Goal: Transaction & Acquisition: Purchase product/service

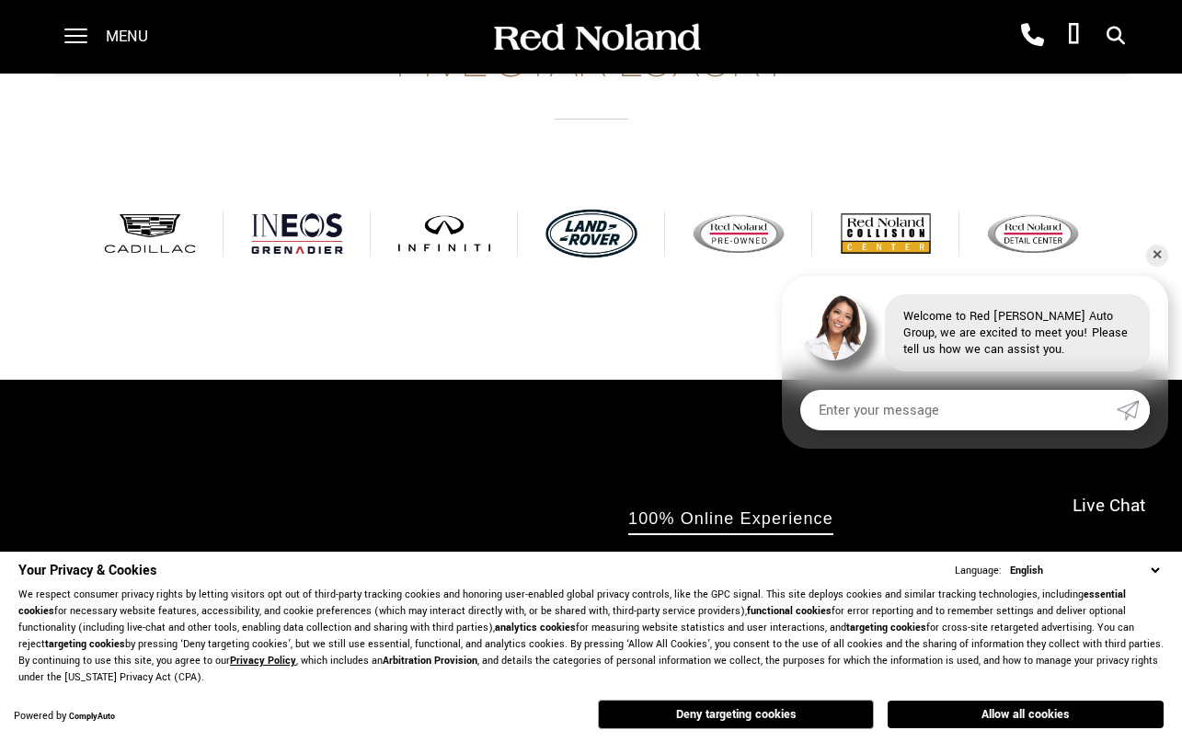
scroll to position [695, 0]
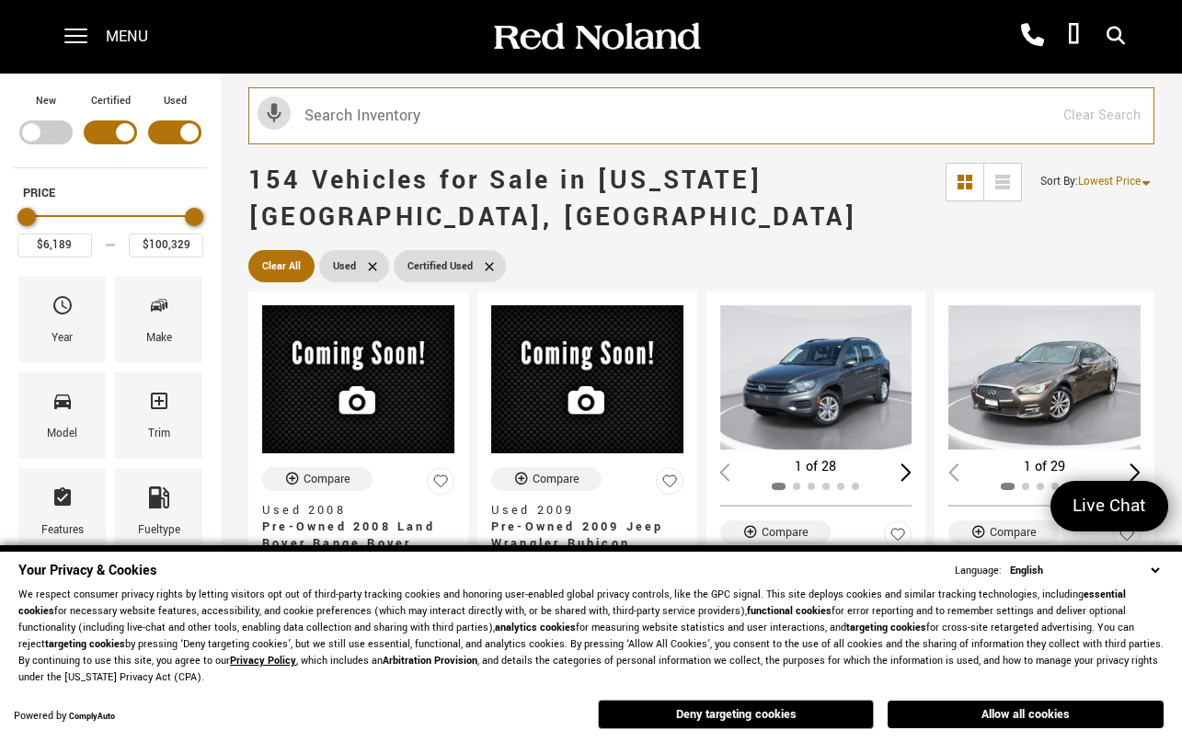
click at [528, 124] on input "text" at bounding box center [701, 115] width 906 height 57
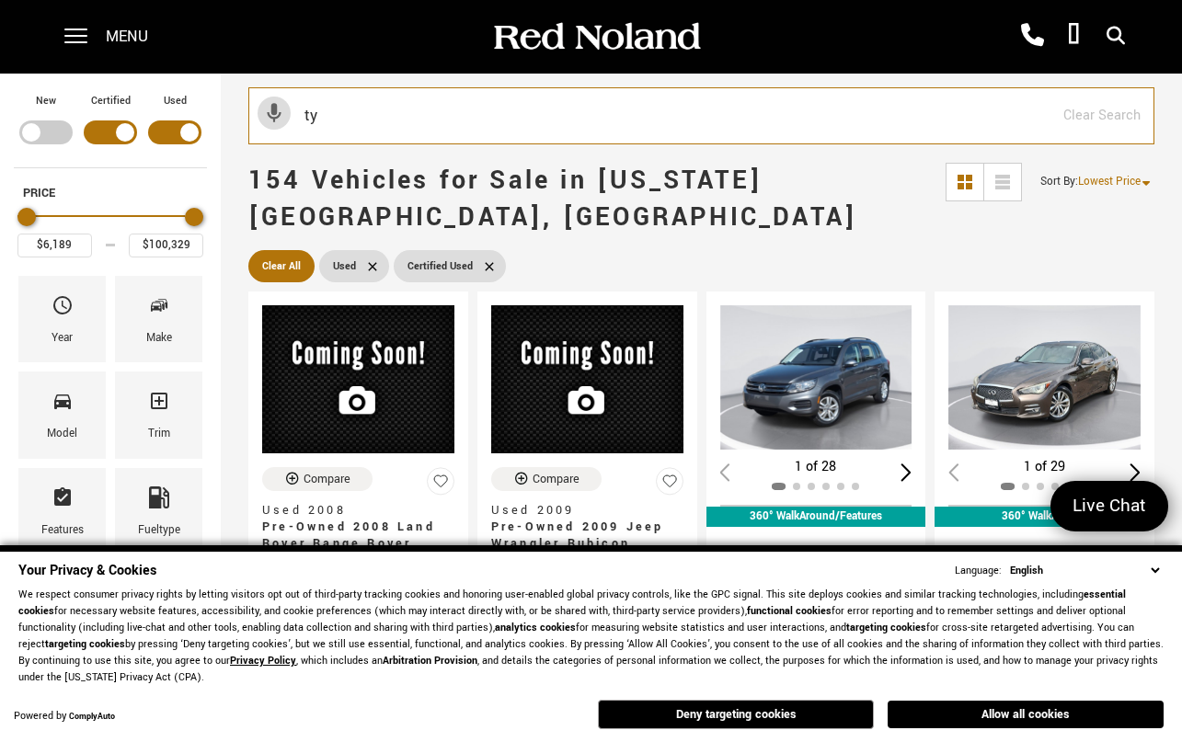
type input "typ"
type input "$43,238"
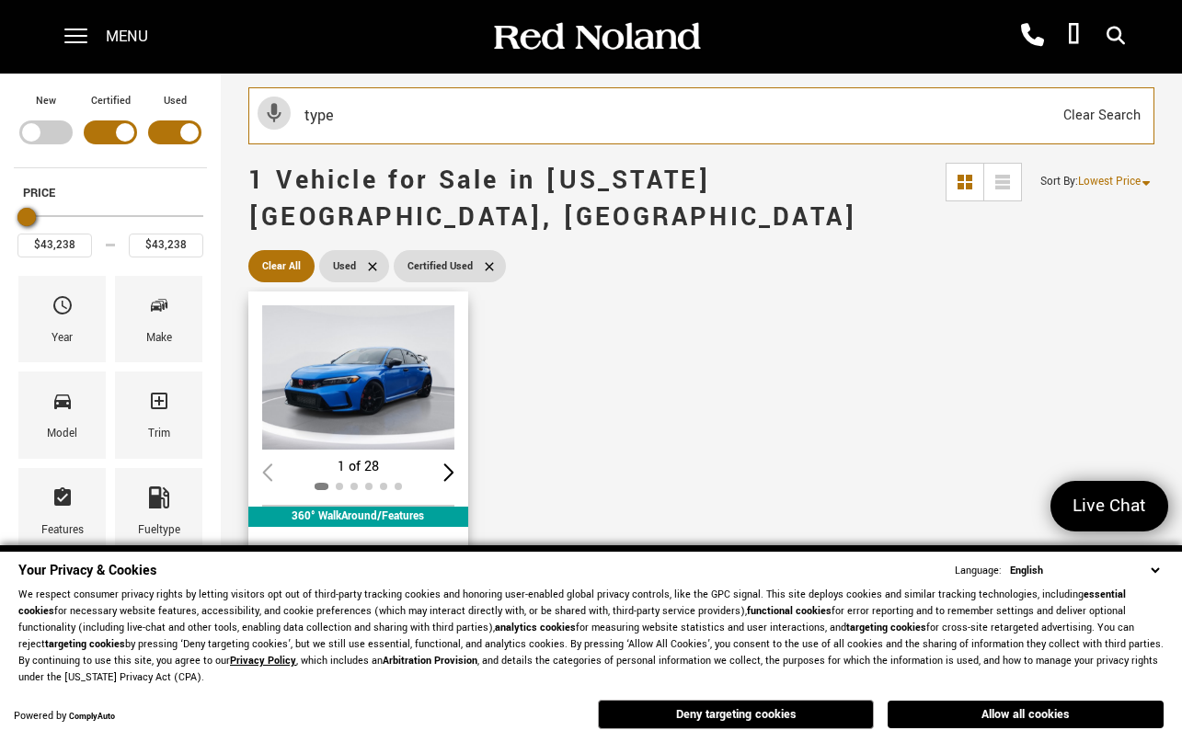
type input "type"
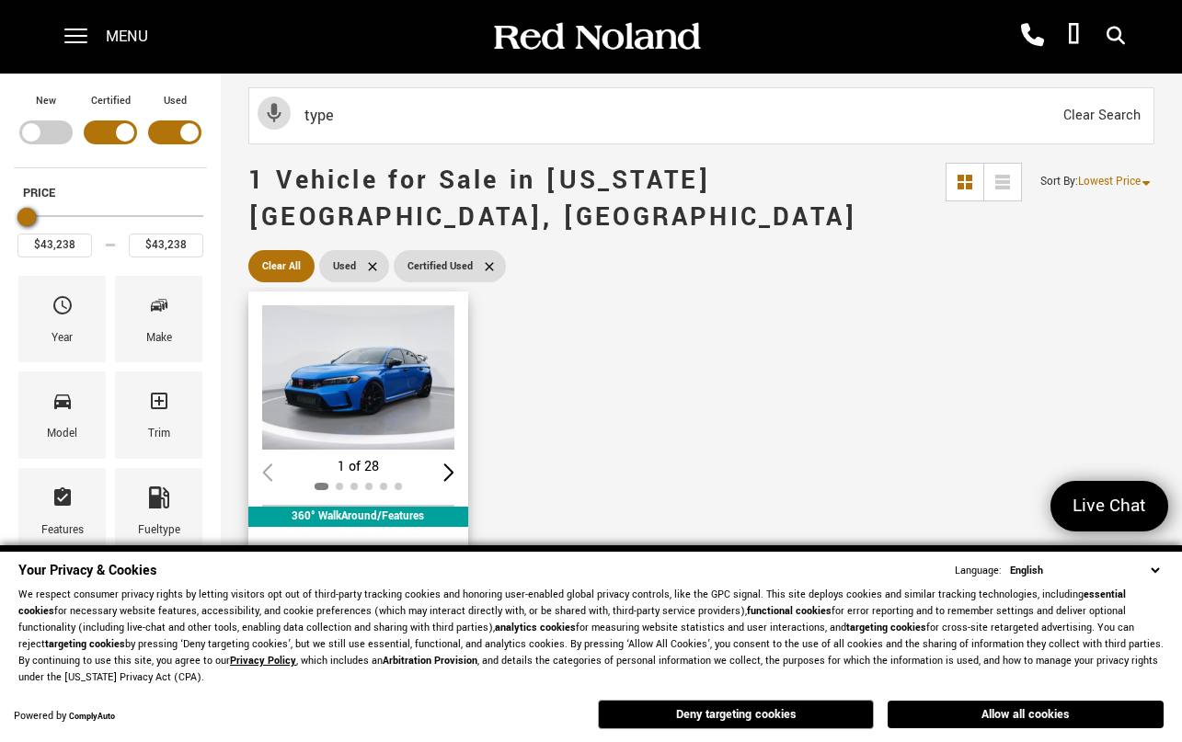
click at [377, 318] on img "1 / 2" at bounding box center [358, 377] width 192 height 144
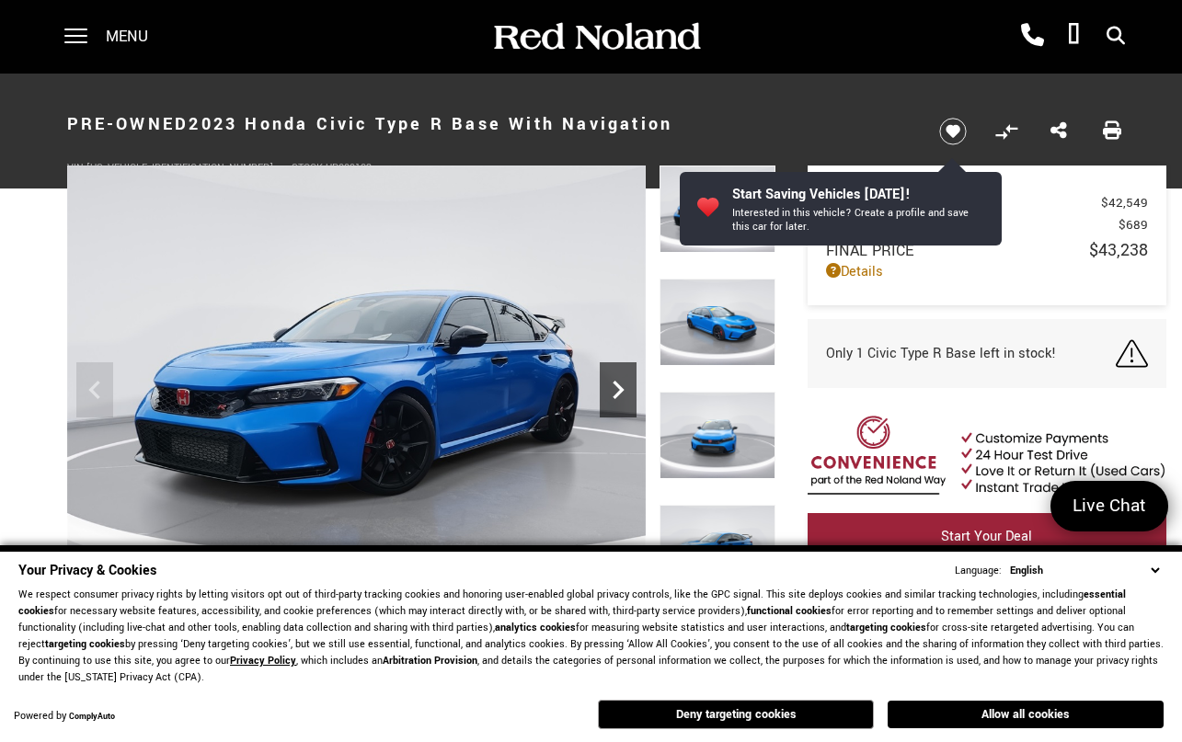
click at [625, 370] on div "Next" at bounding box center [618, 389] width 37 height 55
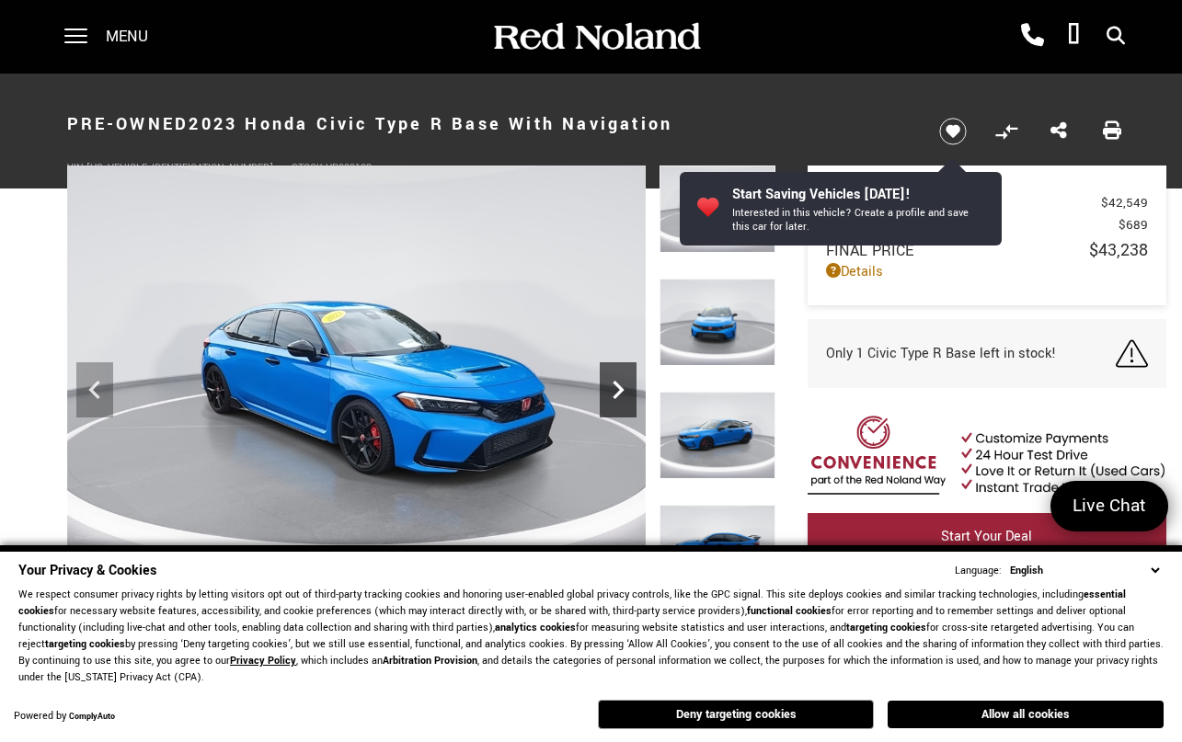
click at [625, 370] on div "Next" at bounding box center [618, 389] width 37 height 55
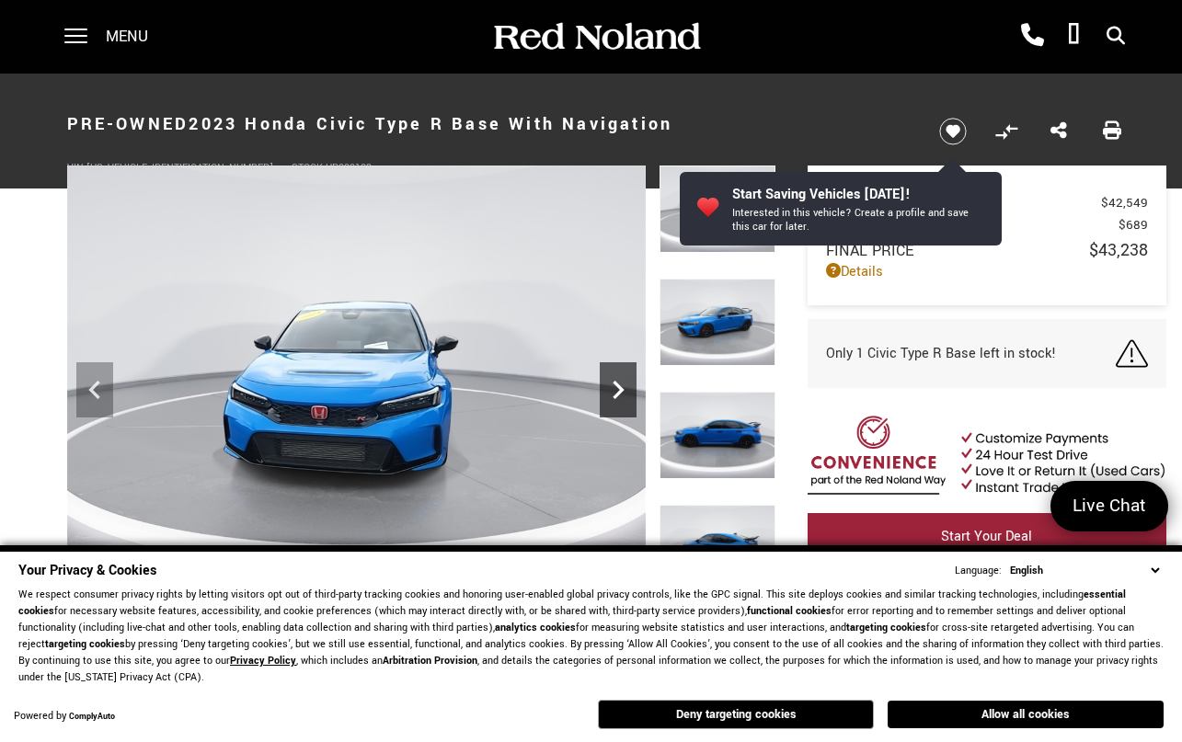
click at [624, 373] on icon "Next" at bounding box center [618, 390] width 37 height 37
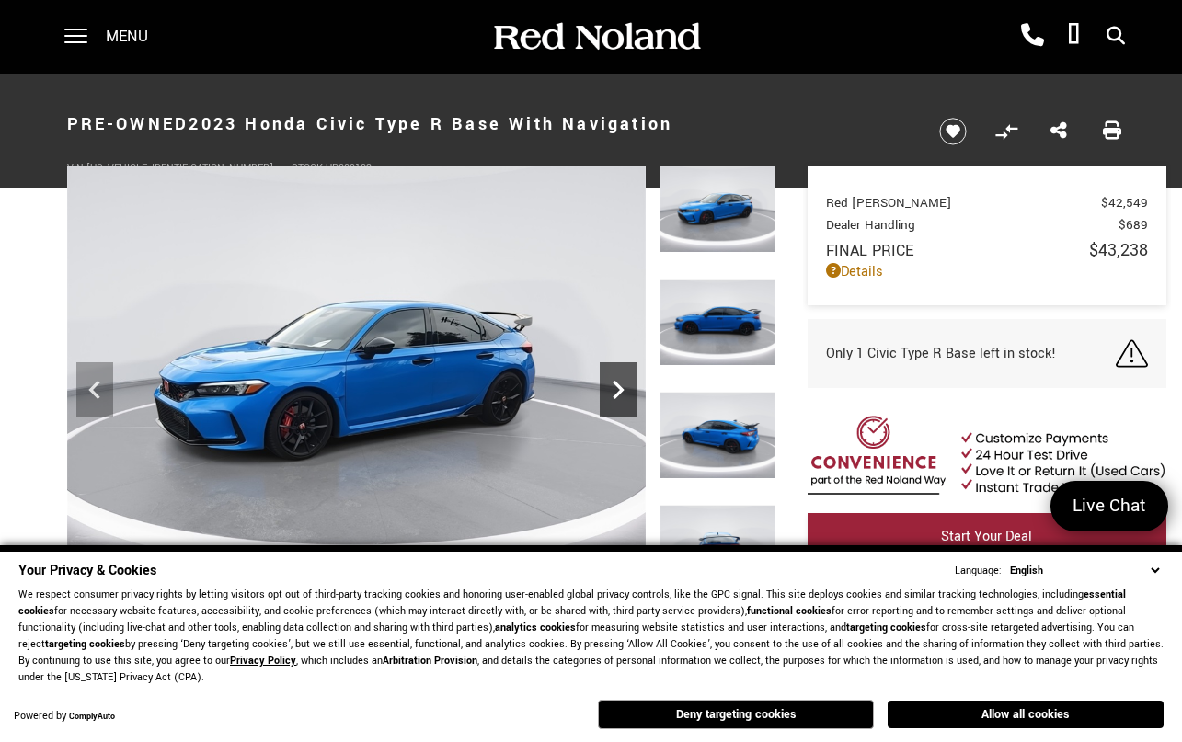
click at [624, 373] on icon "Next" at bounding box center [618, 390] width 37 height 37
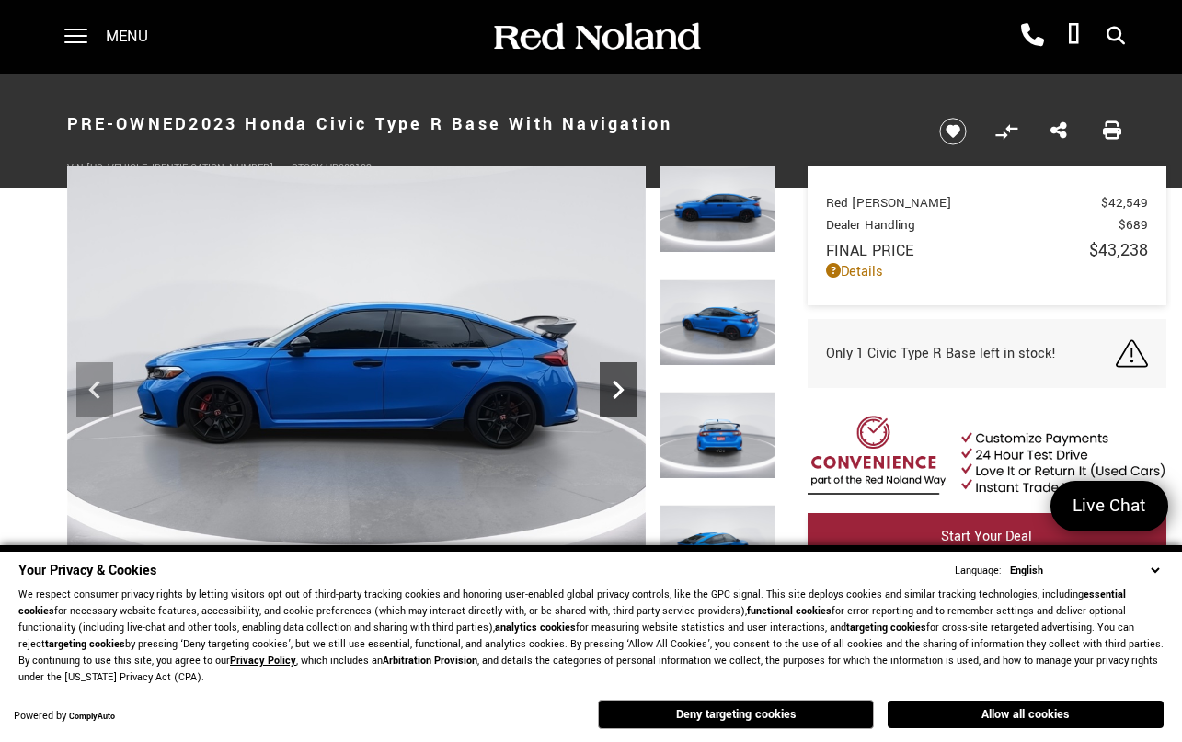
click at [624, 373] on icon "Next" at bounding box center [618, 390] width 37 height 37
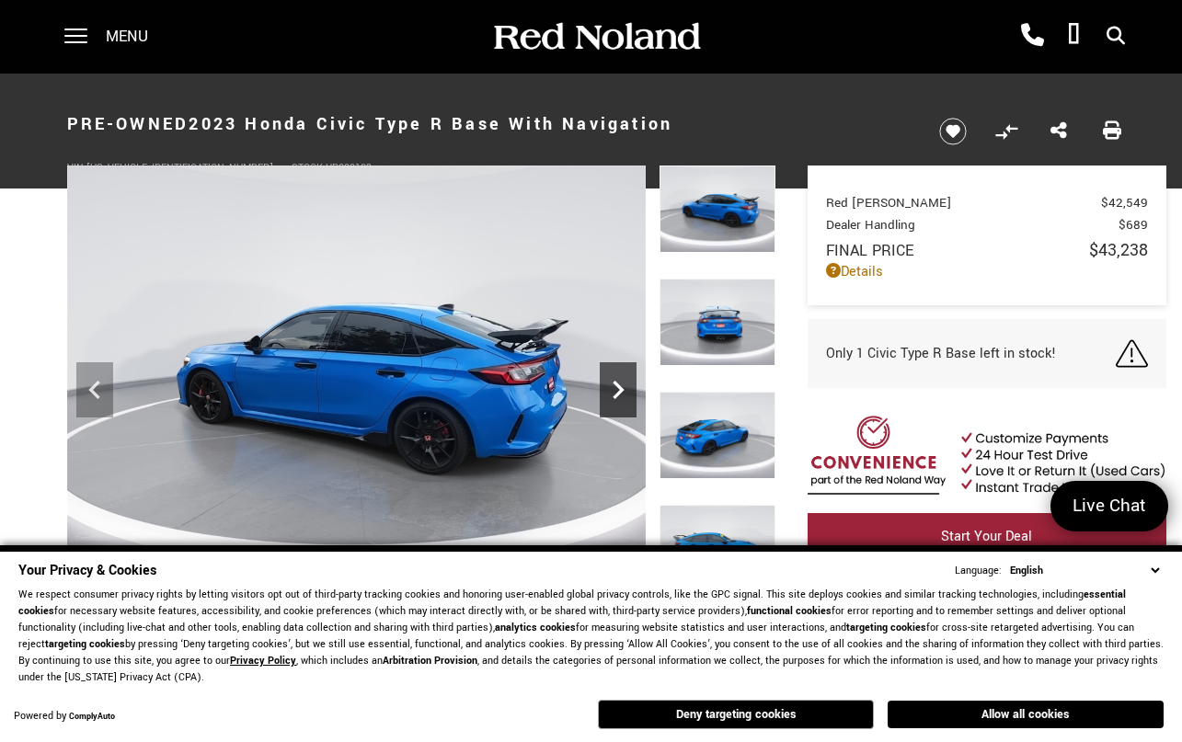
click at [624, 373] on icon "Next" at bounding box center [618, 390] width 37 height 37
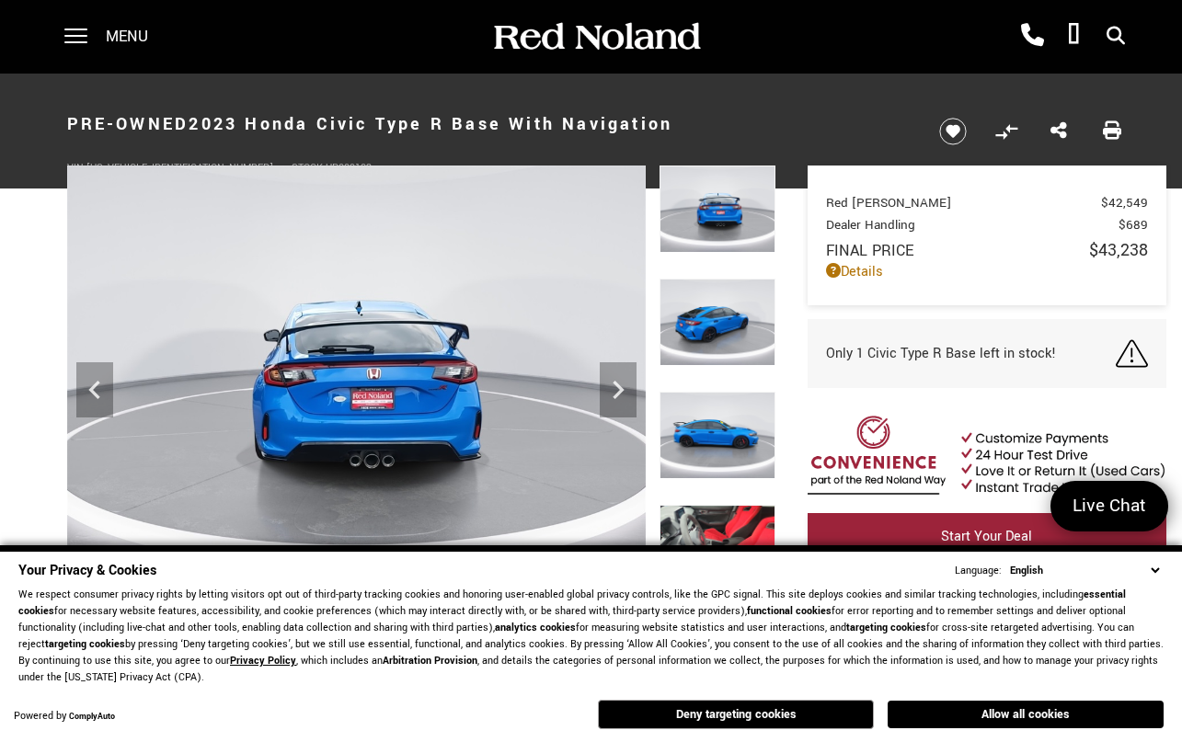
click at [960, 707] on button "Allow all cookies" at bounding box center [1025, 715] width 276 height 28
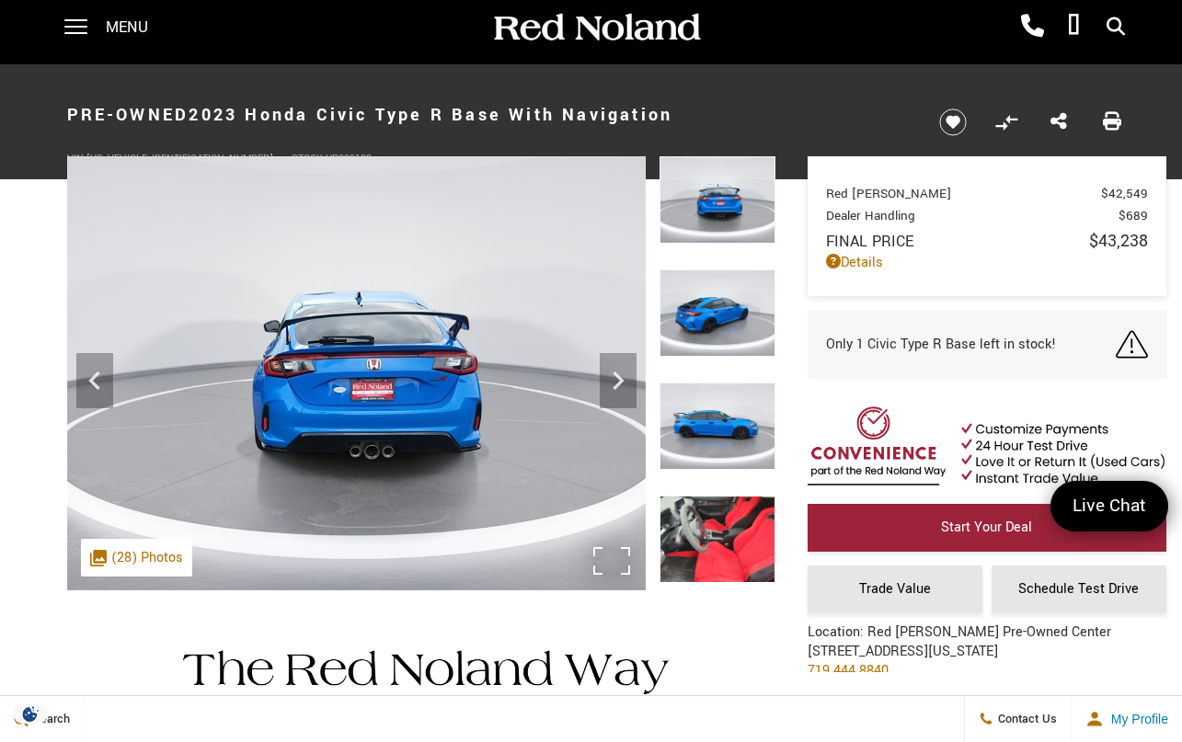
scroll to position [7, 0]
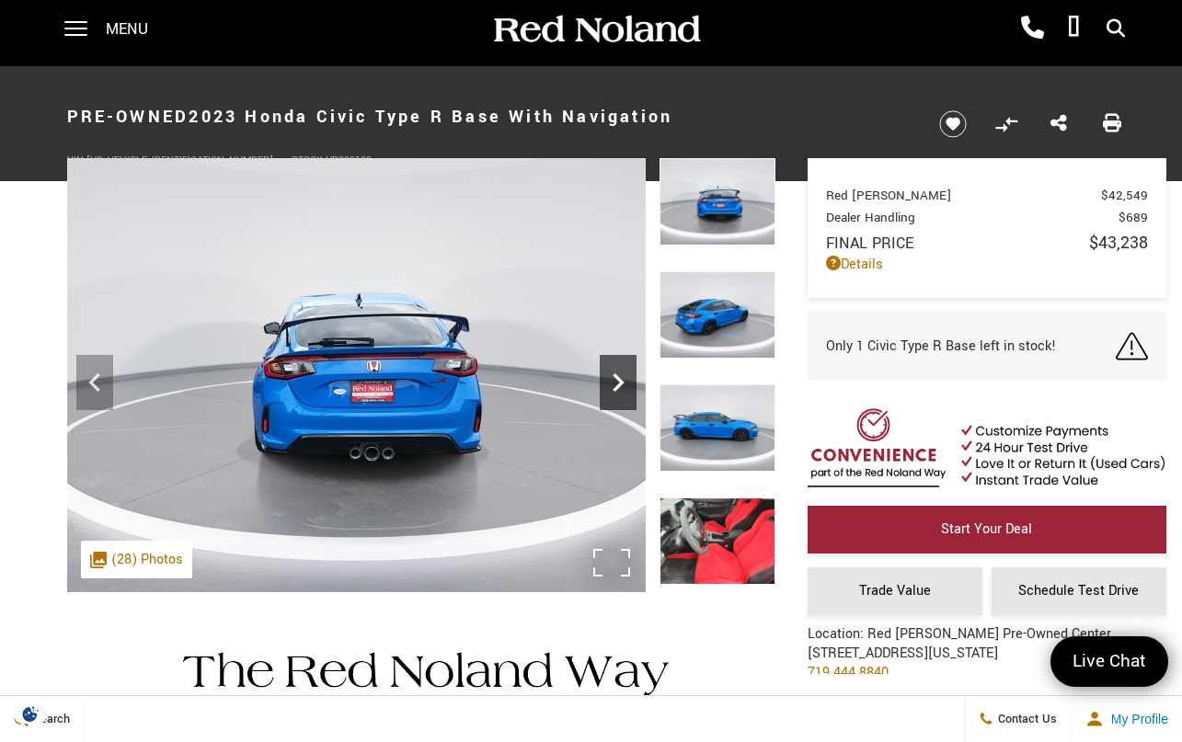
click at [622, 378] on icon "Next" at bounding box center [618, 382] width 37 height 37
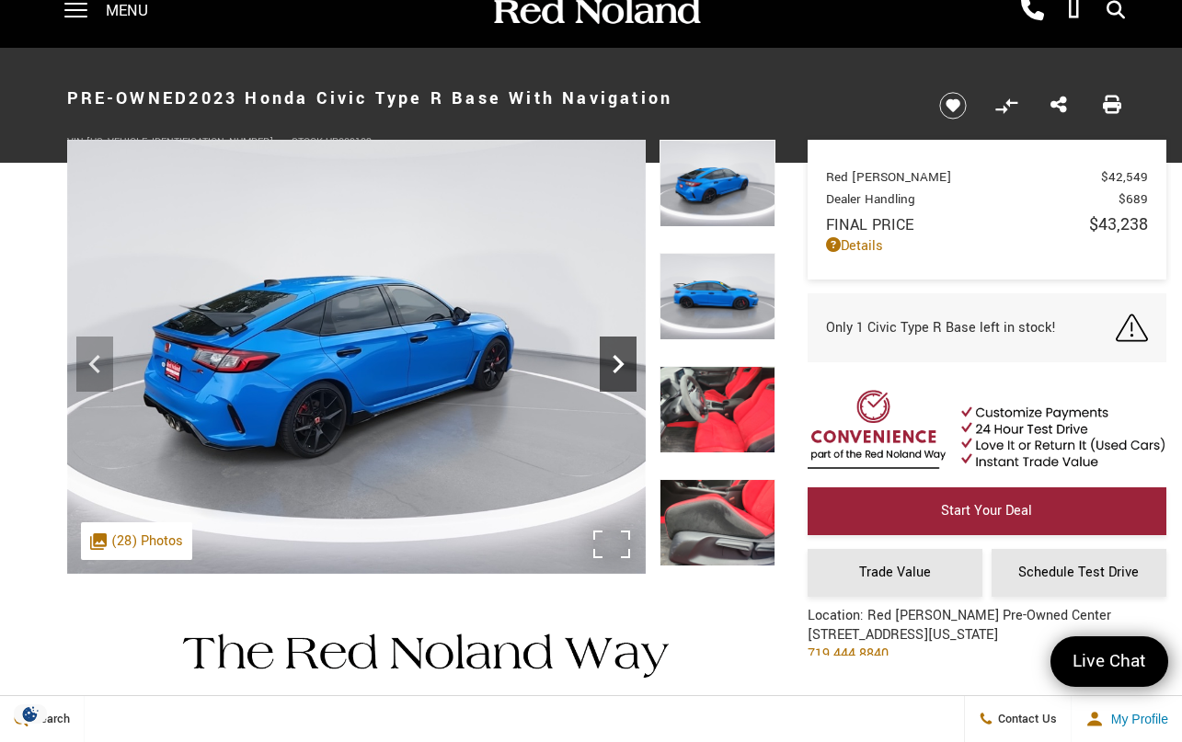
click at [623, 374] on div "Next" at bounding box center [618, 364] width 37 height 55
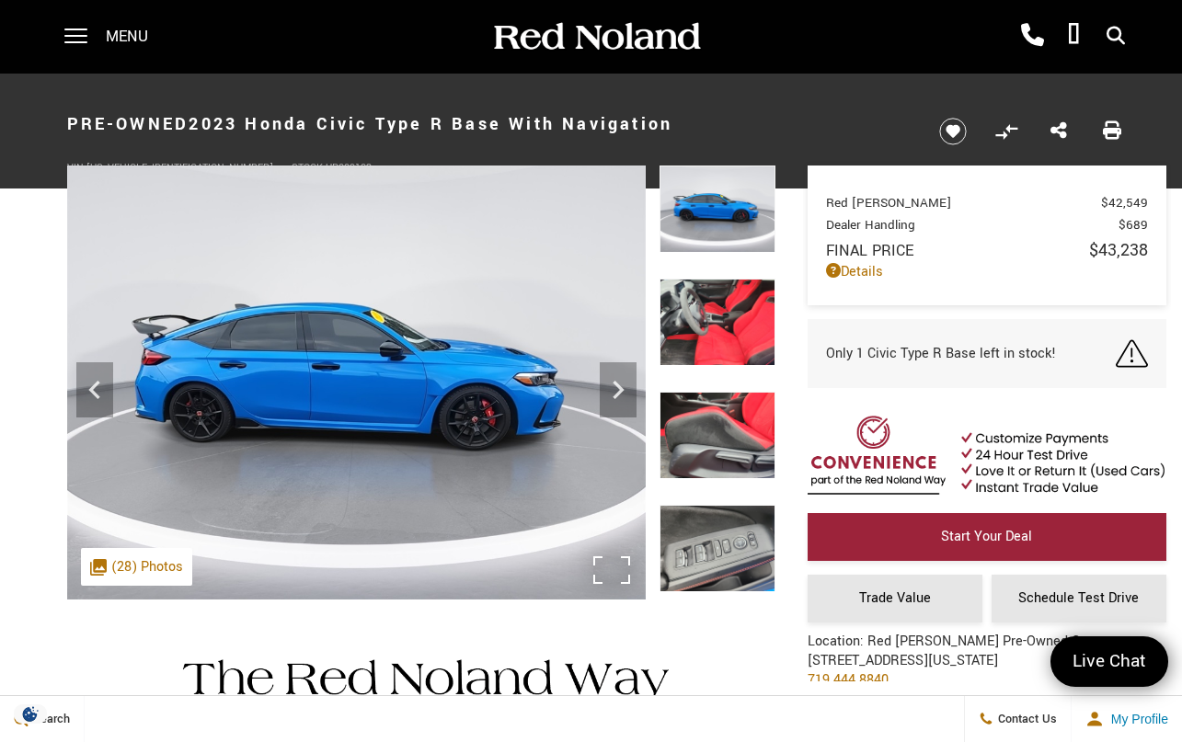
scroll to position [0, 0]
